Goal: Check status

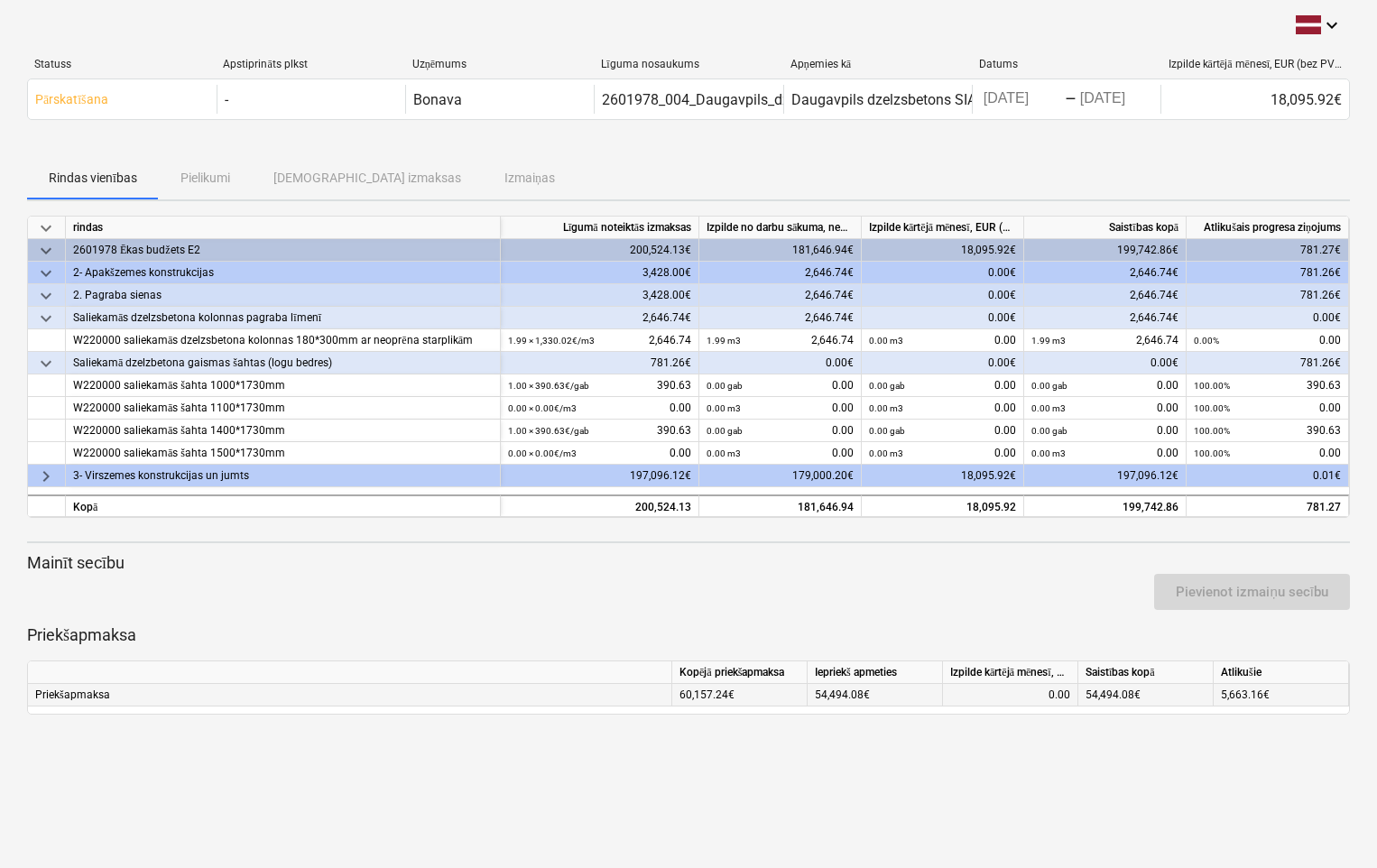
click at [1019, 690] on div "0.00" at bounding box center [1010, 695] width 120 height 22
drag, startPoint x: 1027, startPoint y: 689, endPoint x: 1068, endPoint y: 688, distance: 41.0
click at [1068, 688] on div "0.00" at bounding box center [1010, 695] width 120 height 22
drag, startPoint x: 1068, startPoint y: 688, endPoint x: 1034, endPoint y: 691, distance: 34.1
click at [1034, 690] on div "0.00" at bounding box center [1010, 695] width 120 height 22
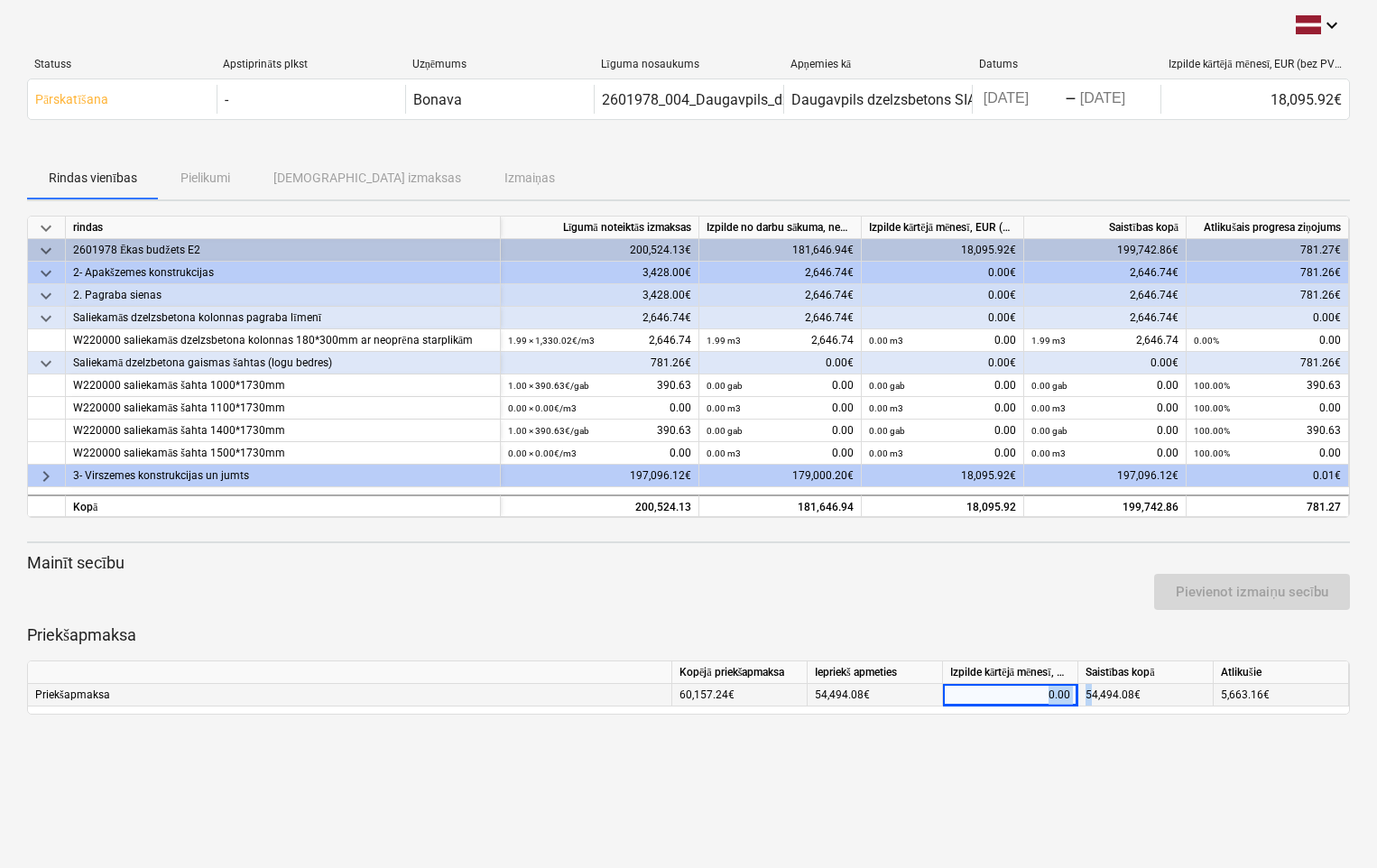
drag, startPoint x: 1035, startPoint y: 693, endPoint x: 1089, endPoint y: 695, distance: 54.0
click at [0, 0] on div "Priekšapmaksa 60,157.24€ 54,494.08€ 0.00 54,494.08€ 5,663.16€" at bounding box center [0, 0] width 0 height 0
click at [1033, 700] on div "0.00" at bounding box center [1010, 695] width 120 height 22
click at [1025, 701] on div "0.00" at bounding box center [1010, 695] width 120 height 22
drag, startPoint x: 1008, startPoint y: 693, endPoint x: 1081, endPoint y: 696, distance: 73.1
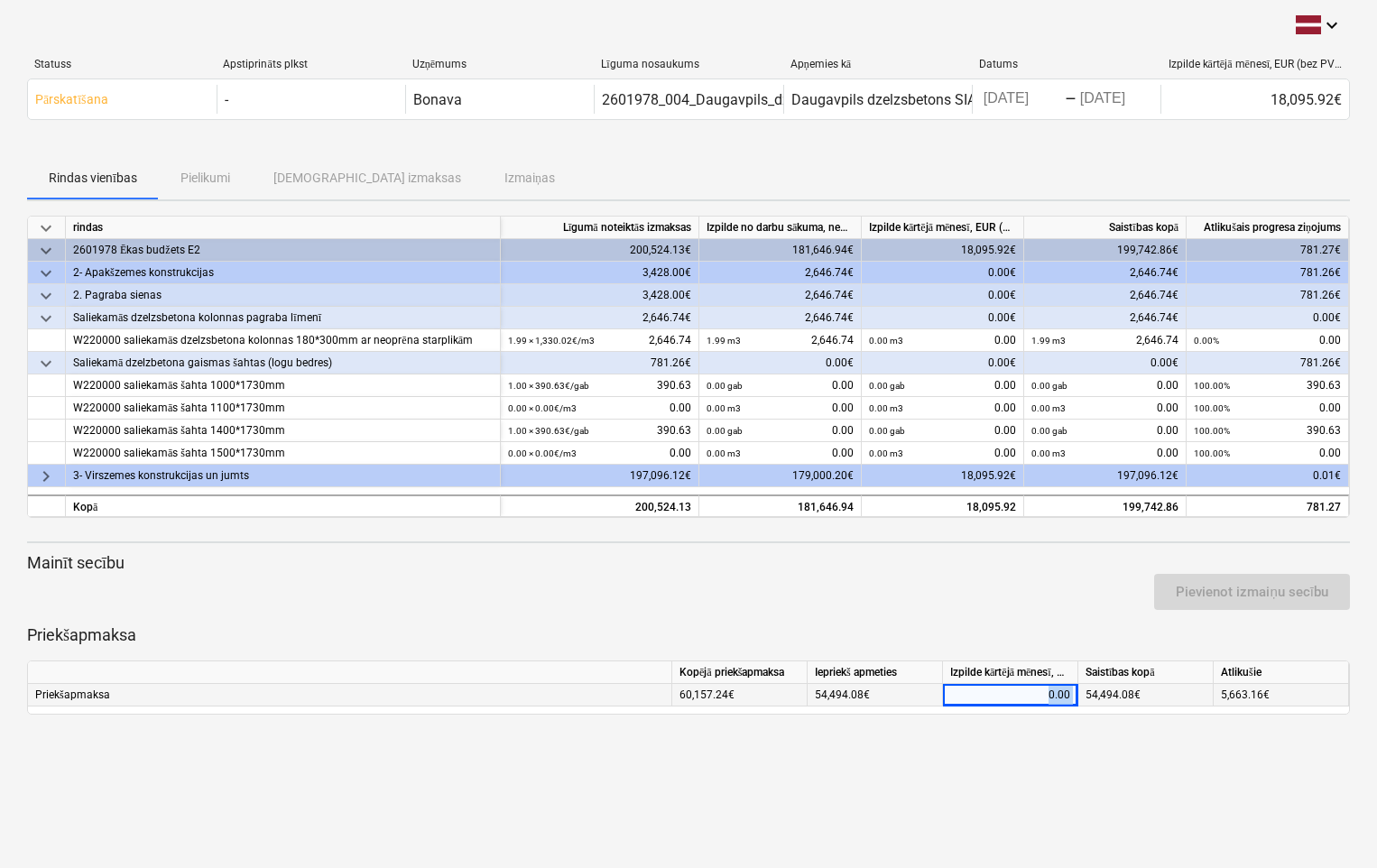
click at [0, 0] on div "Priekšapmaksa 60,157.24€ 54,494.08€ 0.00 54,494.08€ 5,663.16€" at bounding box center [0, 0] width 0 height 0
click at [1242, 798] on div "keyboard_arrow_down Statuss Apstiprināts plkst Uzņēmums Līguma nosaukums Apņemi…" at bounding box center [688, 434] width 1377 height 868
click at [1035, 690] on div "0.00" at bounding box center [1010, 695] width 120 height 22
drag, startPoint x: 1035, startPoint y: 690, endPoint x: 1106, endPoint y: 699, distance: 71.6
click at [0, 0] on div "Priekšapmaksa 60,157.24€ 54,494.08€ 0.00 54,494.08€ 5,663.16€" at bounding box center [0, 0] width 0 height 0
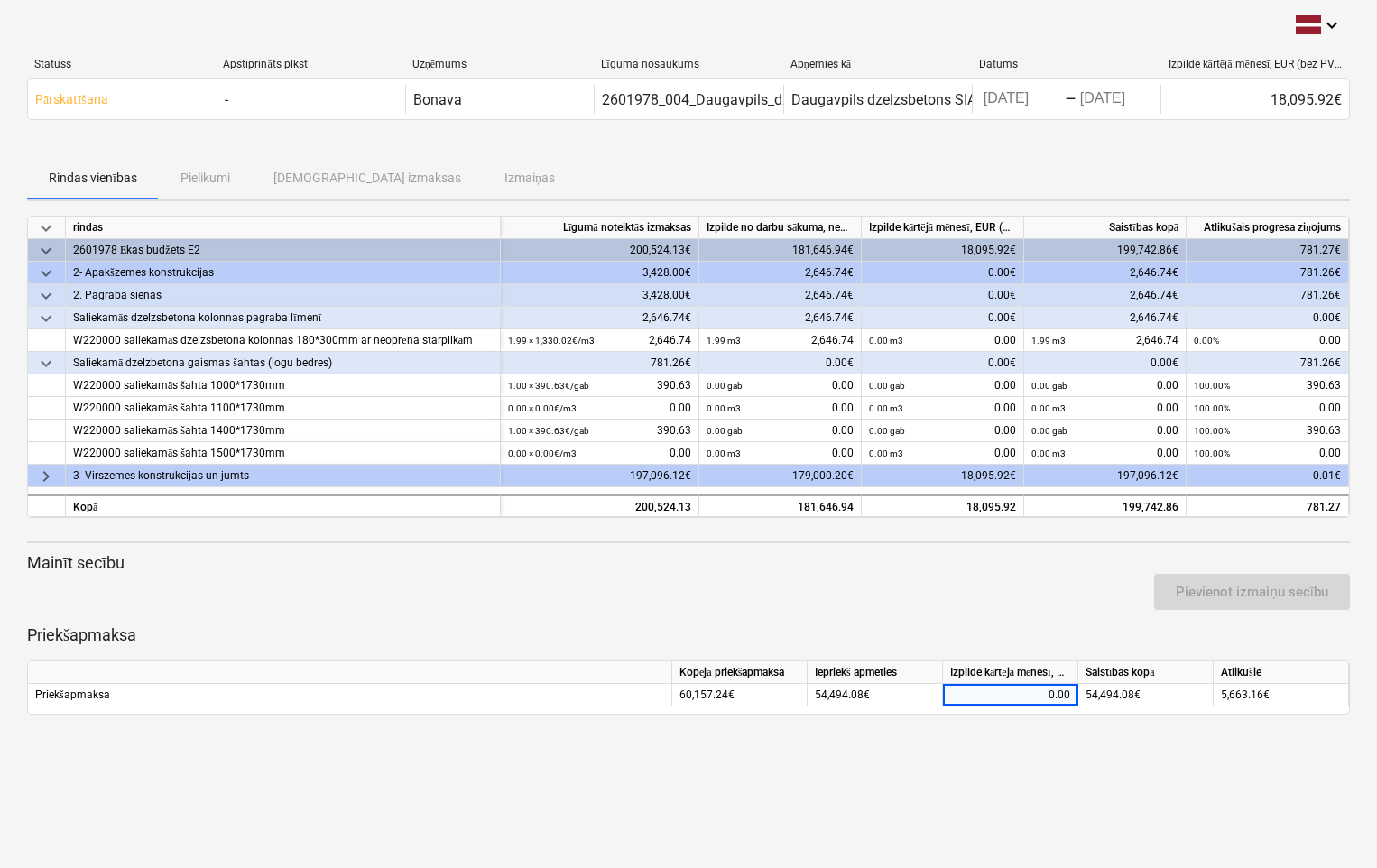
drag, startPoint x: 1106, startPoint y: 699, endPoint x: 1035, endPoint y: 712, distance: 72.2
click at [1035, 712] on div "Kopējā priekšapmaksa Iepriekš apmeties Izpilde kārtējā mēnesī, EUR (bez PVN) Sa…" at bounding box center [688, 687] width 1323 height 54
click at [1024, 692] on div "0.00" at bounding box center [1010, 695] width 120 height 22
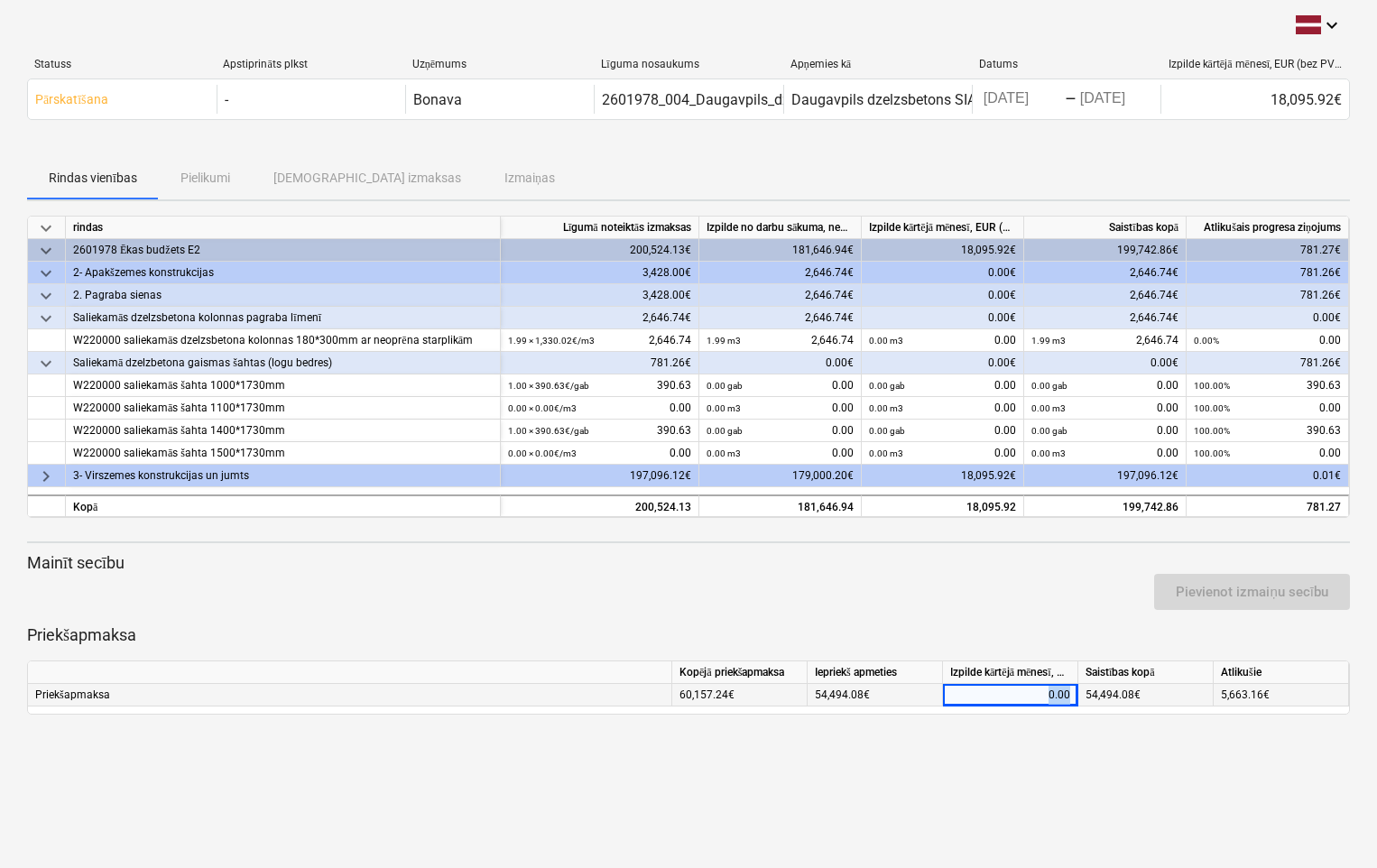
click at [1024, 692] on div "0.00" at bounding box center [1010, 695] width 120 height 22
click at [1025, 691] on div "0.00" at bounding box center [1010, 695] width 120 height 22
drag, startPoint x: 1025, startPoint y: 691, endPoint x: 1105, endPoint y: 749, distance: 98.8
click at [1105, 749] on div "keyboard_arrow_down Statuss Apstiprināts plkst Uzņēmums Līguma nosaukums Apņemi…" at bounding box center [688, 434] width 1377 height 868
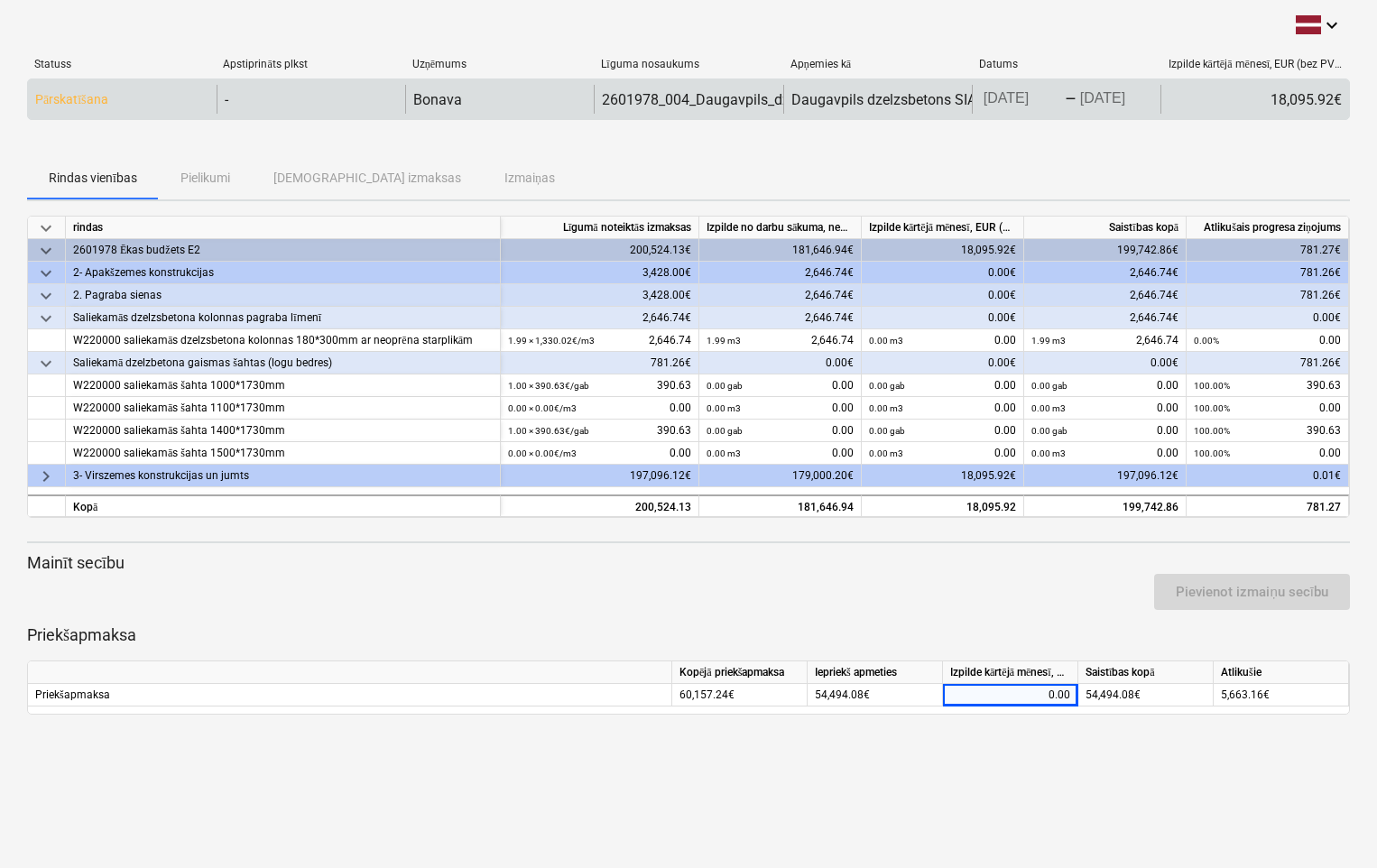
click at [82, 94] on p "Pārskatīšana" at bounding box center [72, 100] width 73 height 19
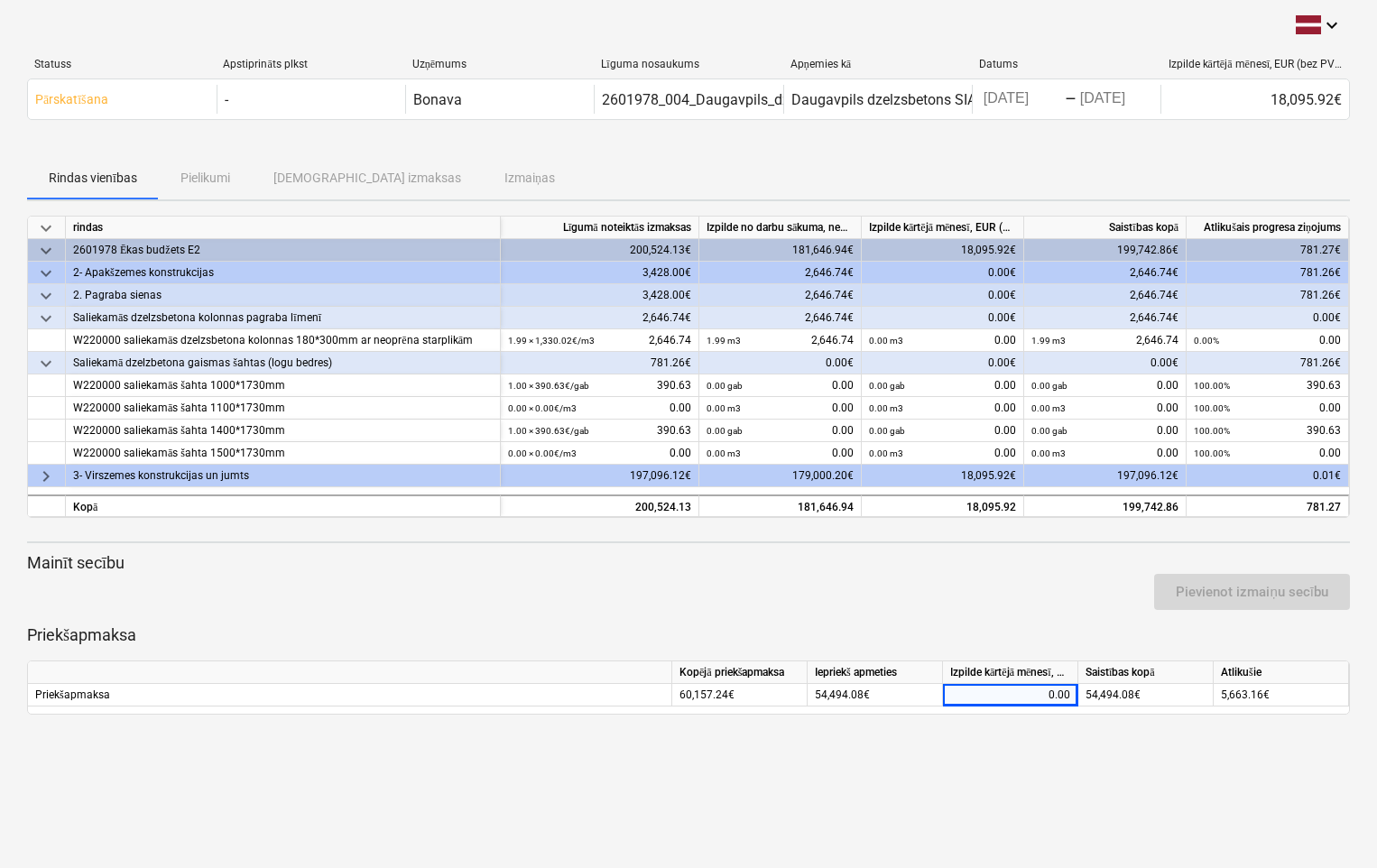
click at [909, 139] on div "Statuss Apstiprināts plkst Uzņēmums Līguma nosaukums Apņemies kā Datums Izpilde…" at bounding box center [688, 91] width 1323 height 98
